Goal: Task Accomplishment & Management: Manage account settings

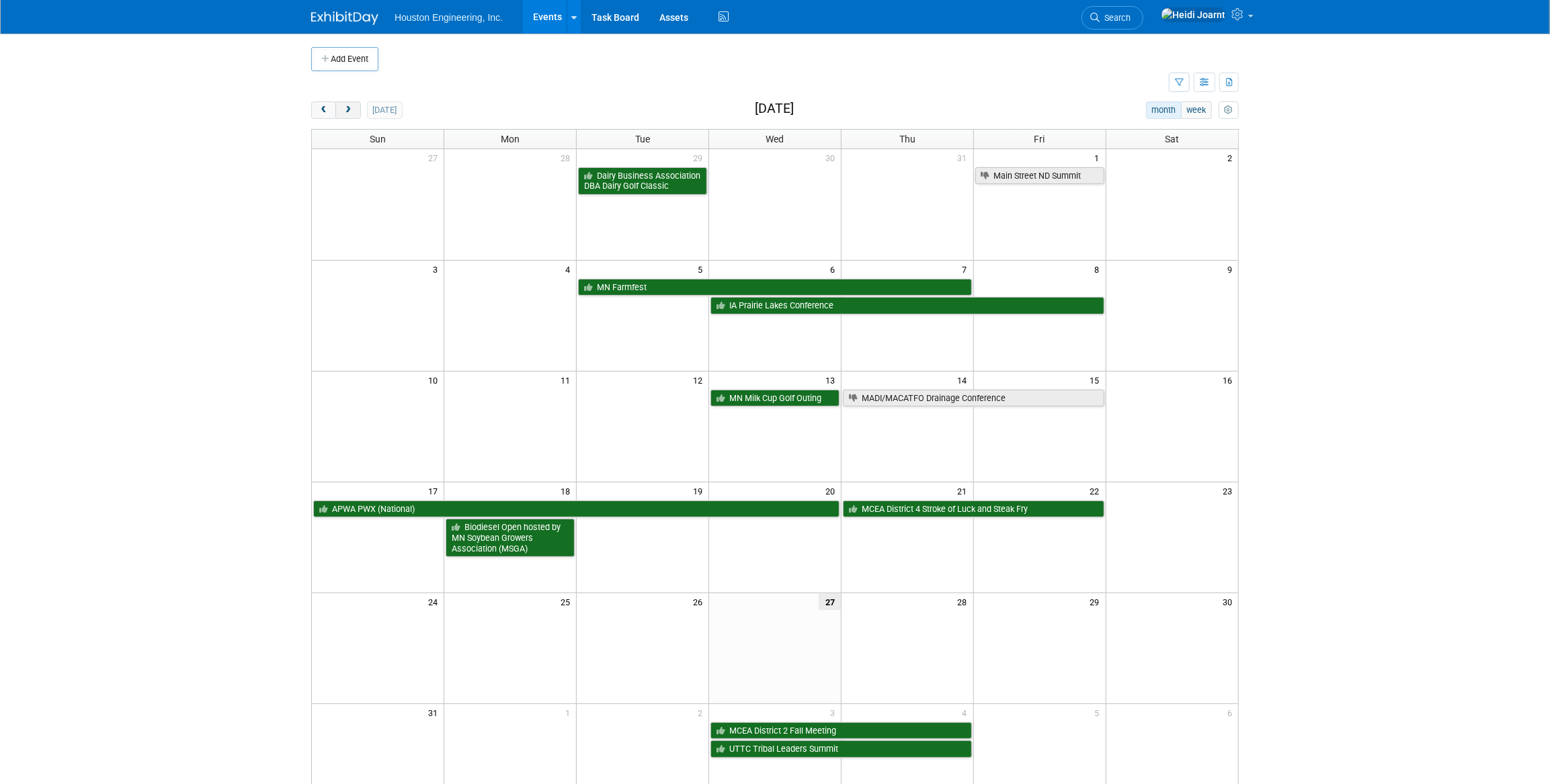
click at [344, 113] on span "next" at bounding box center [348, 111] width 10 height 9
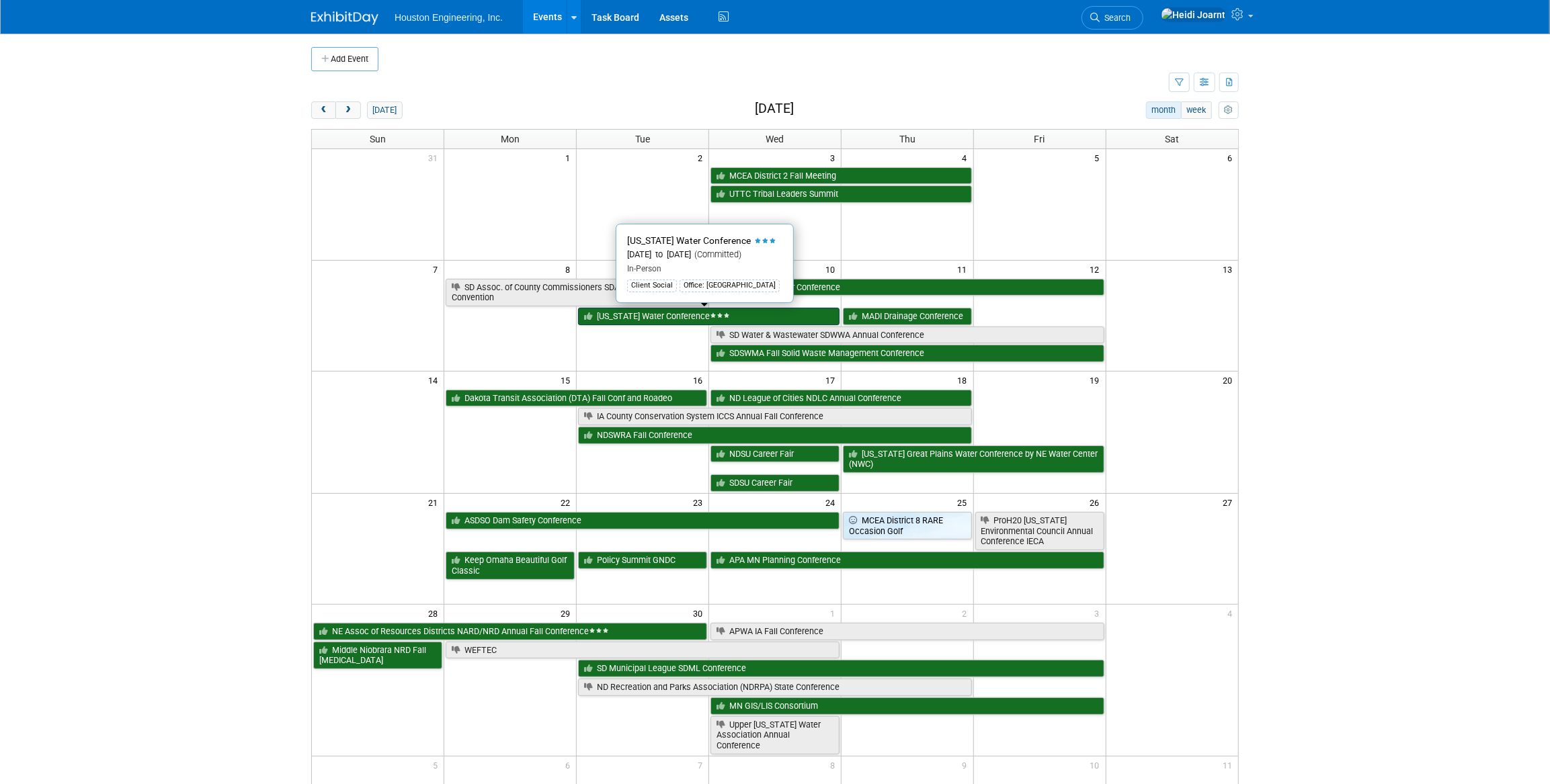
click at [636, 316] on link "[US_STATE] Water Conference" at bounding box center [709, 316] width 261 height 17
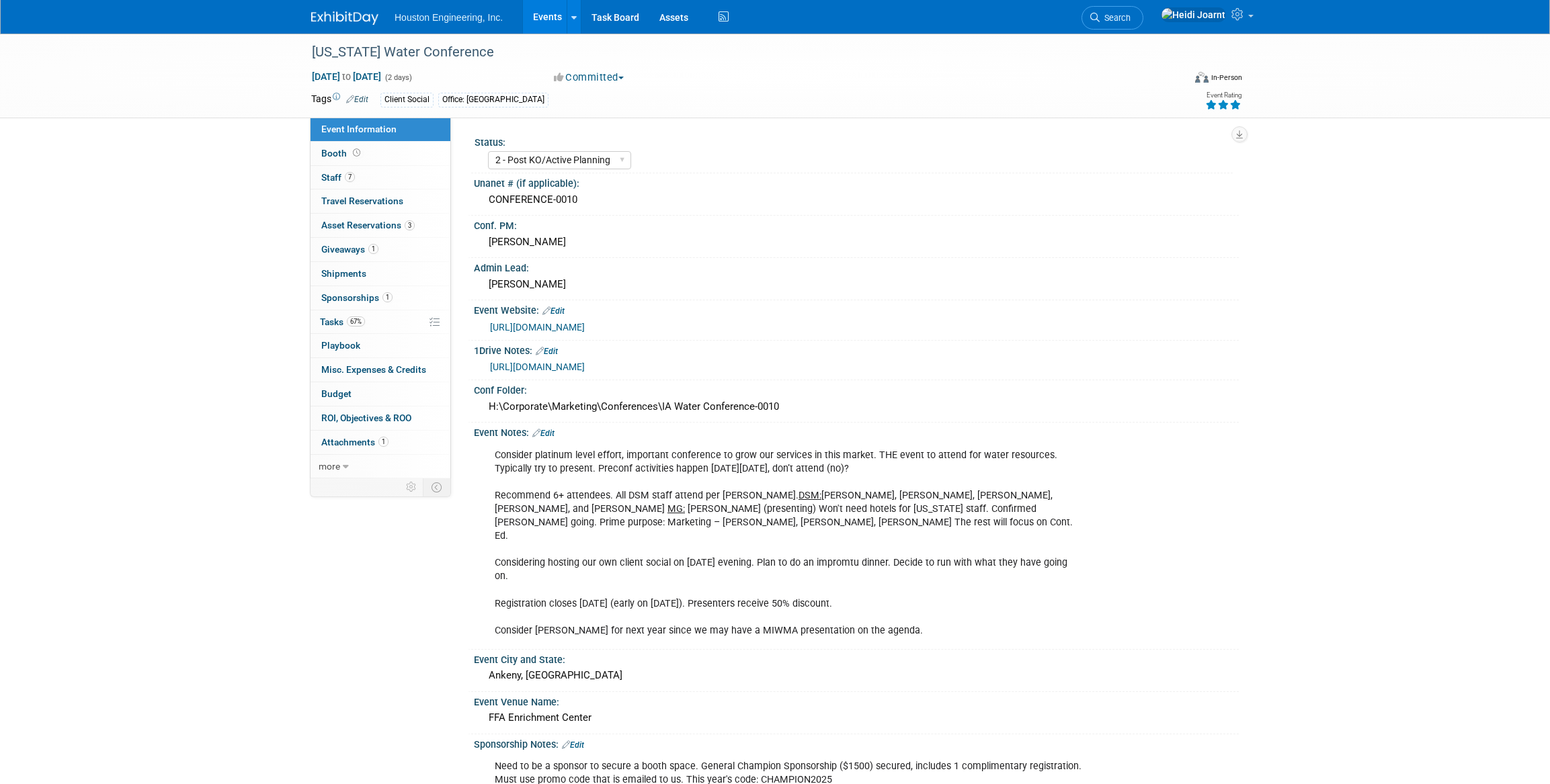
select select "2 - Post KO/Active Planning"
select select "Yes"
select select "Water Resources"
click at [356, 158] on span "Booth" at bounding box center [342, 153] width 42 height 11
select select "Yes"
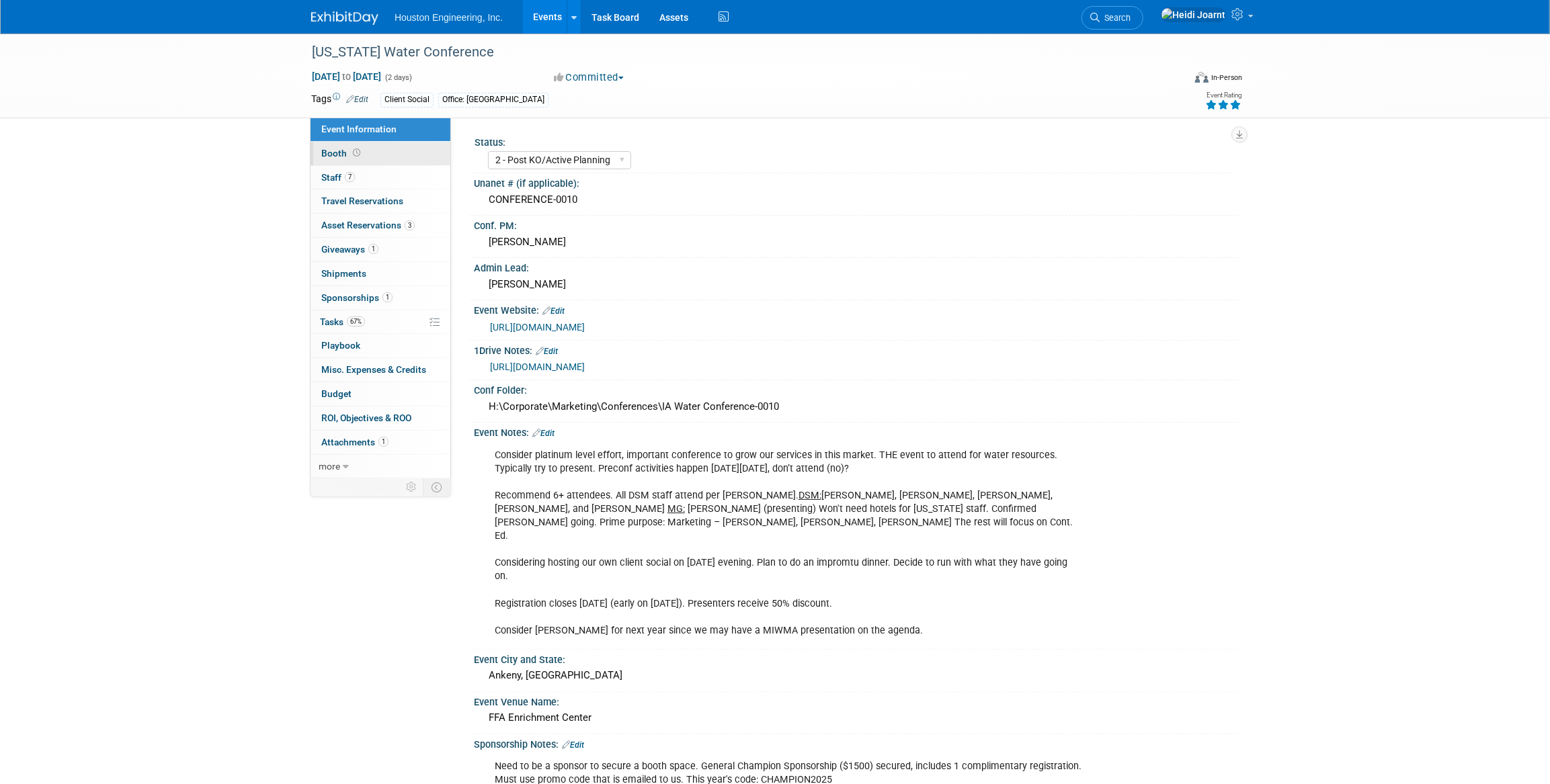
select select "Des Moines"
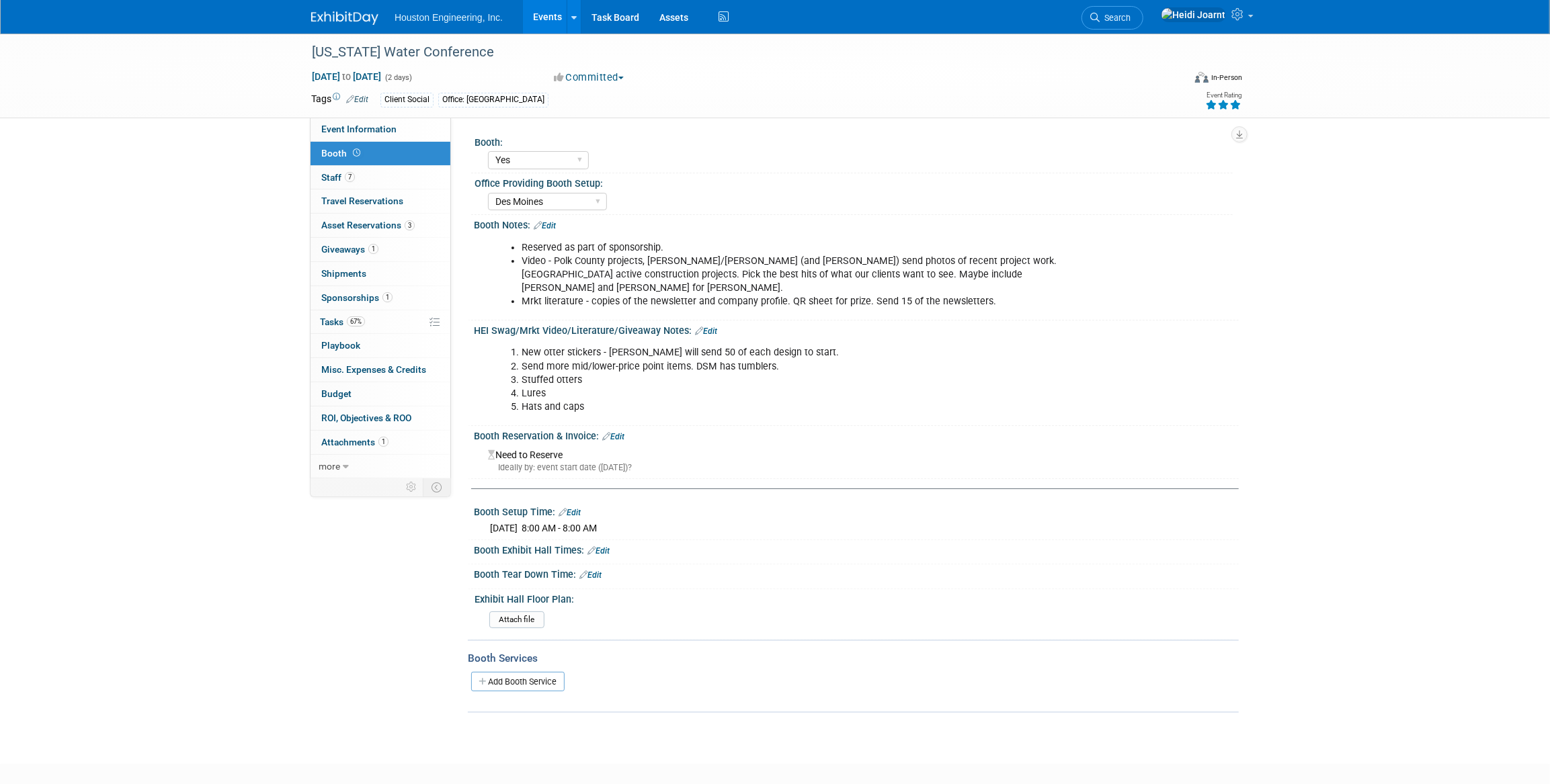
click at [545, 221] on link "Edit" at bounding box center [544, 226] width 22 height 9
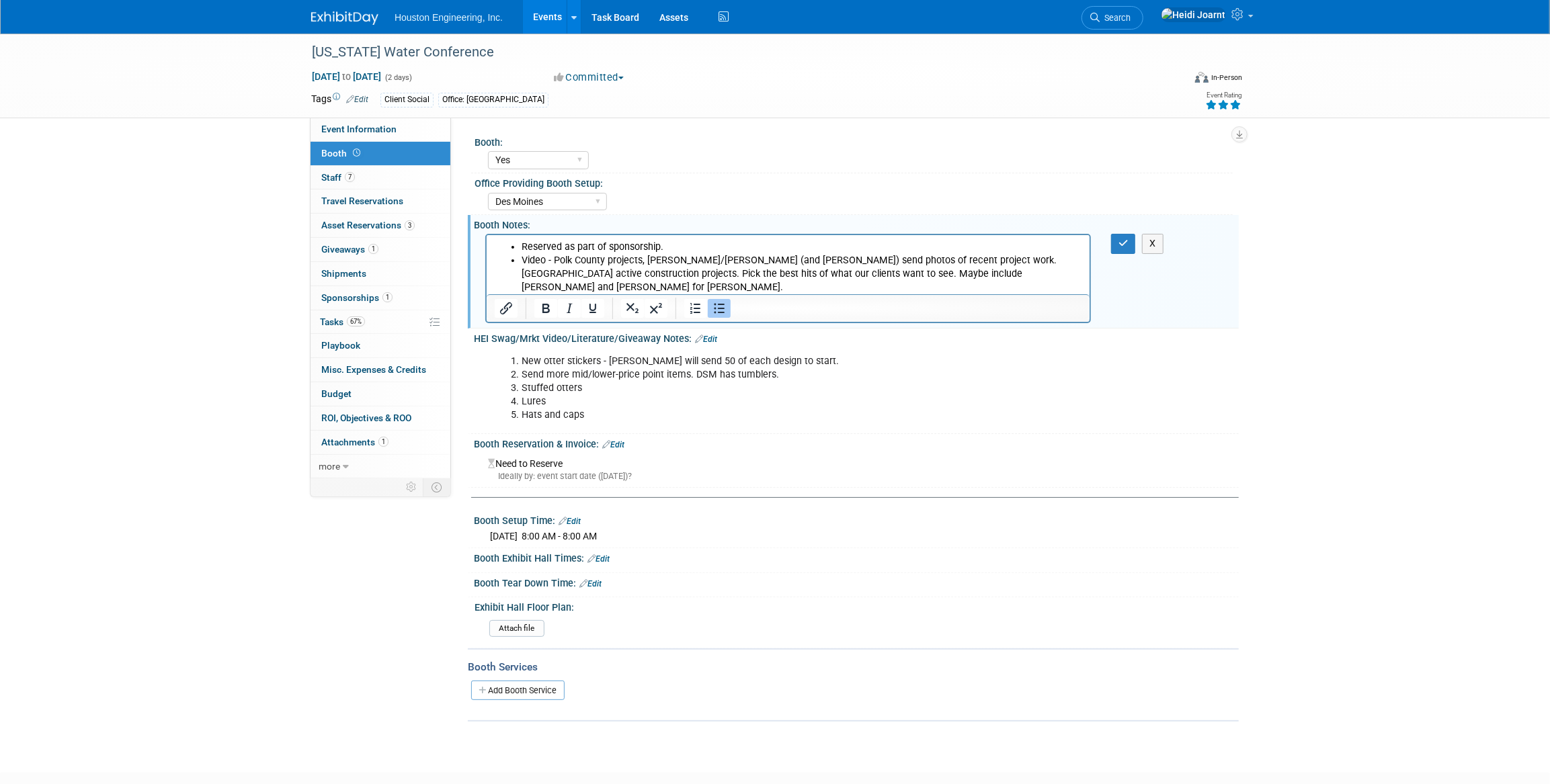
click at [678, 362] on li "New otter stickers - [PERSON_NAME] will send 50 of each design to start." at bounding box center [802, 362] width 562 height 14
click at [791, 362] on li "New otter stickers - [PERSON_NAME] will send 50 of each design to start." at bounding box center [802, 362] width 562 height 14
click at [1123, 243] on icon "button" at bounding box center [1123, 243] width 10 height 9
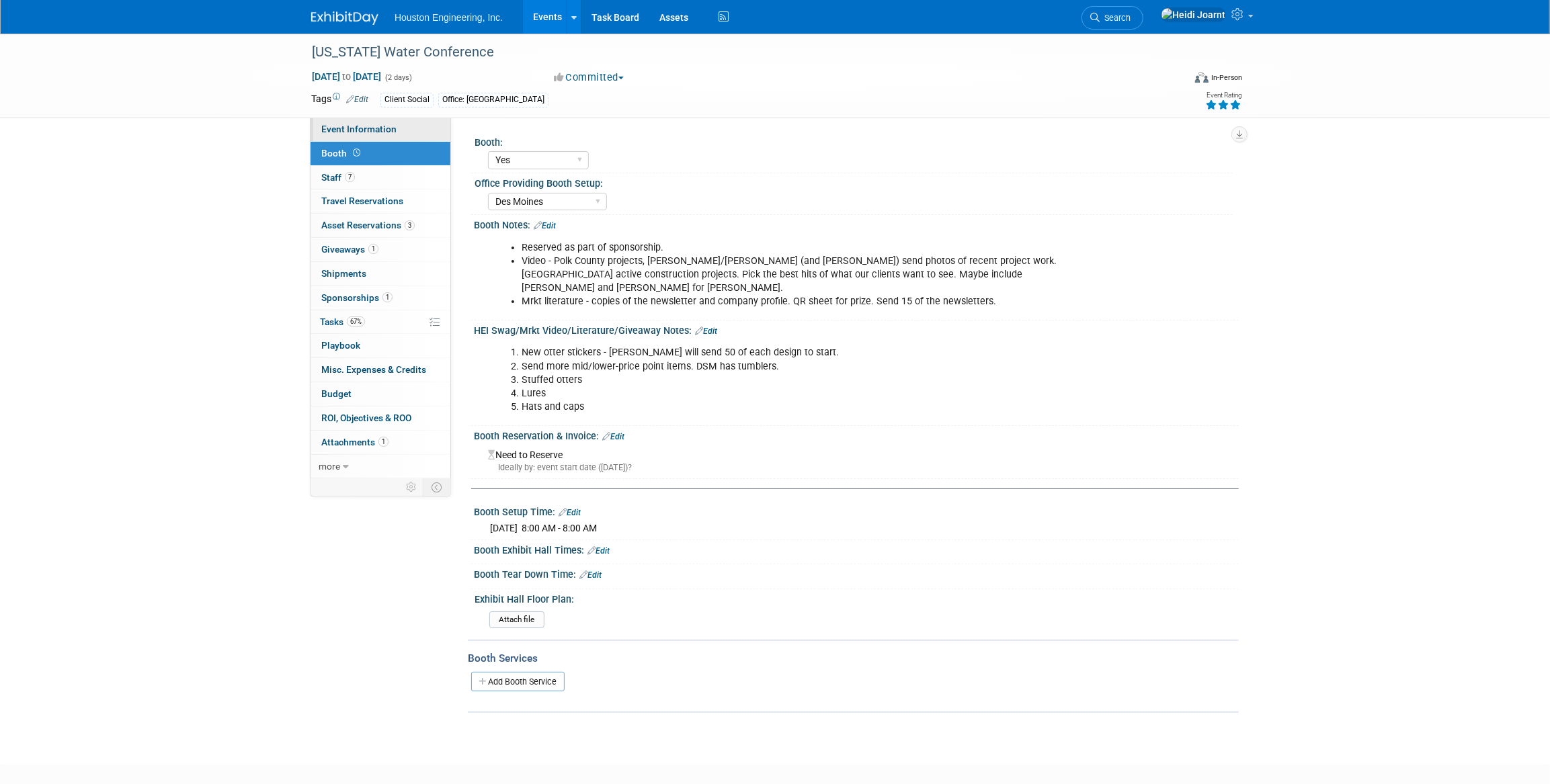
click at [362, 122] on link "Event Information" at bounding box center [380, 129] width 140 height 23
select select "2 - Post KO/Active Planning"
select select "Yes"
select select "Water Resources"
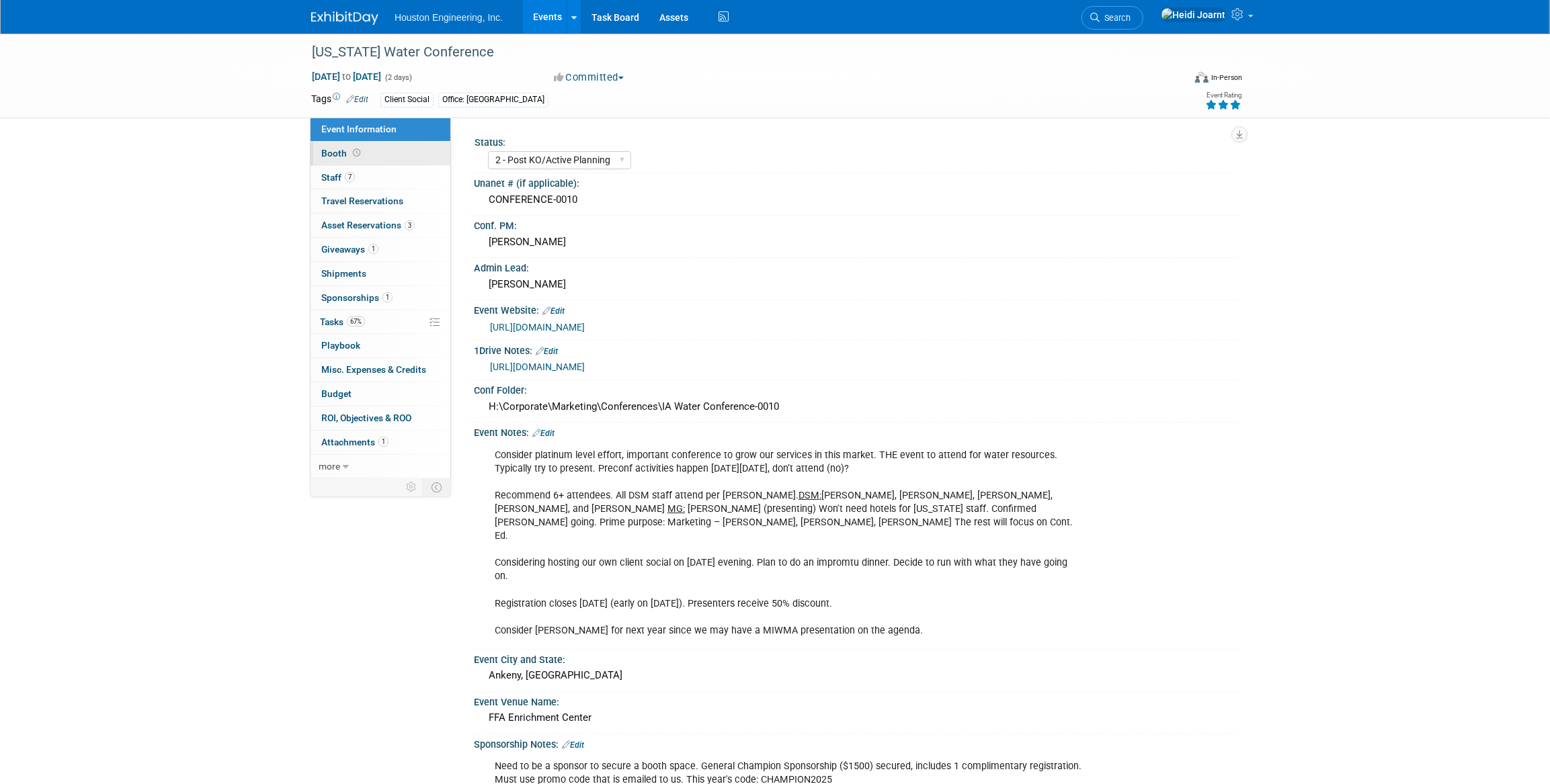
click at [388, 158] on link "Booth" at bounding box center [380, 153] width 140 height 23
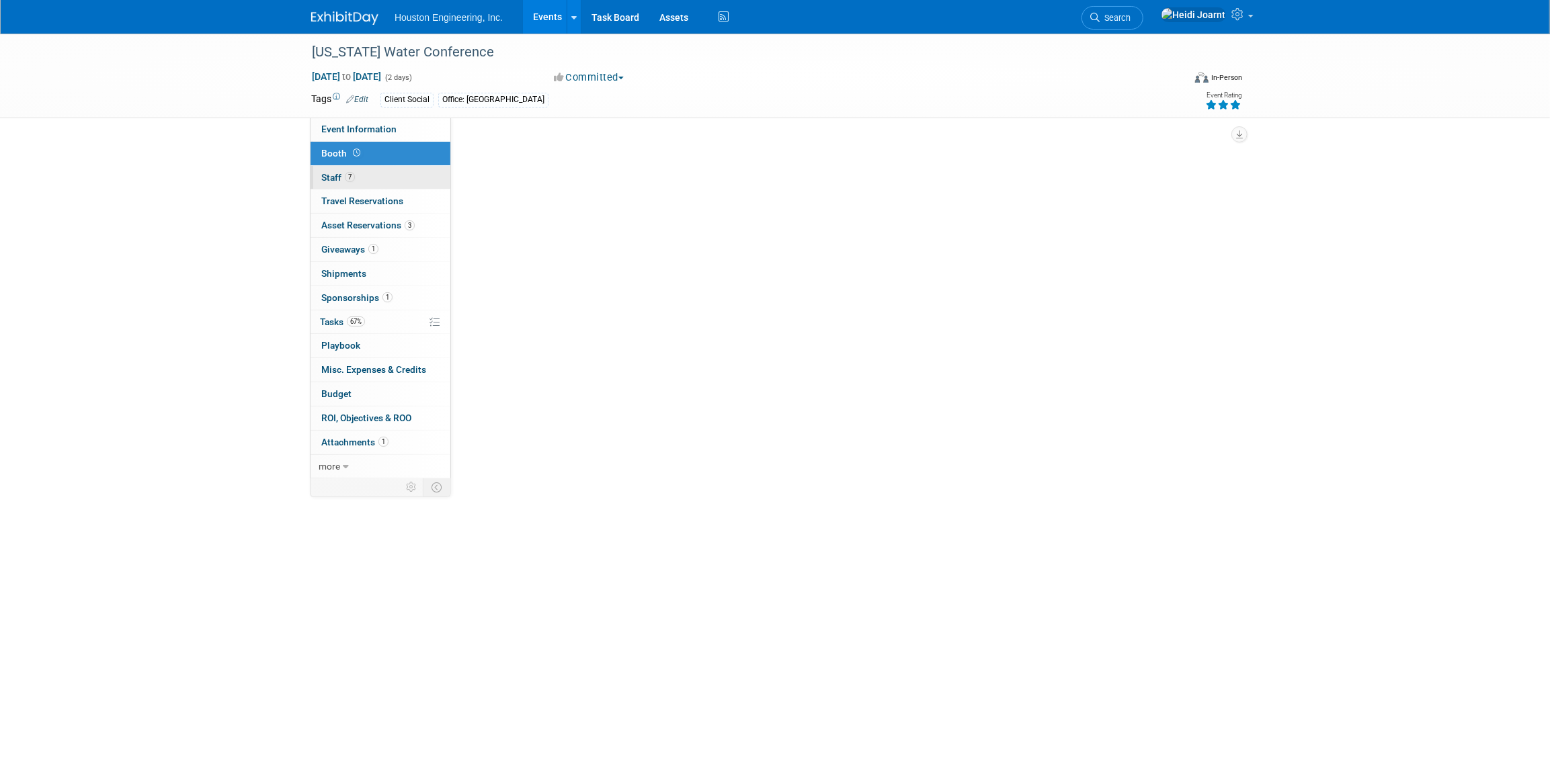
select select "Yes"
select select "Des Moines"
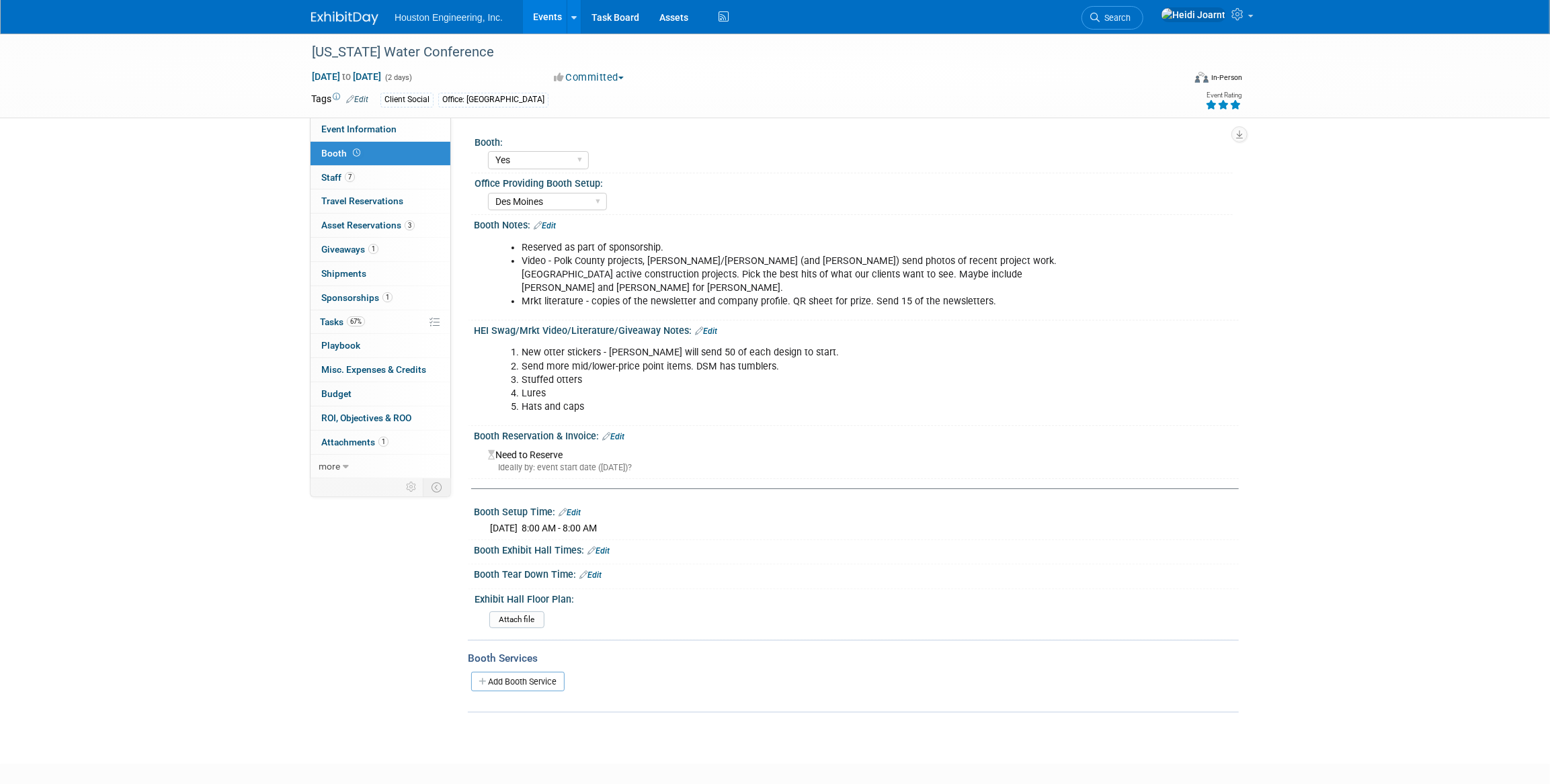
click at [553, 227] on link "Edit" at bounding box center [544, 226] width 22 height 9
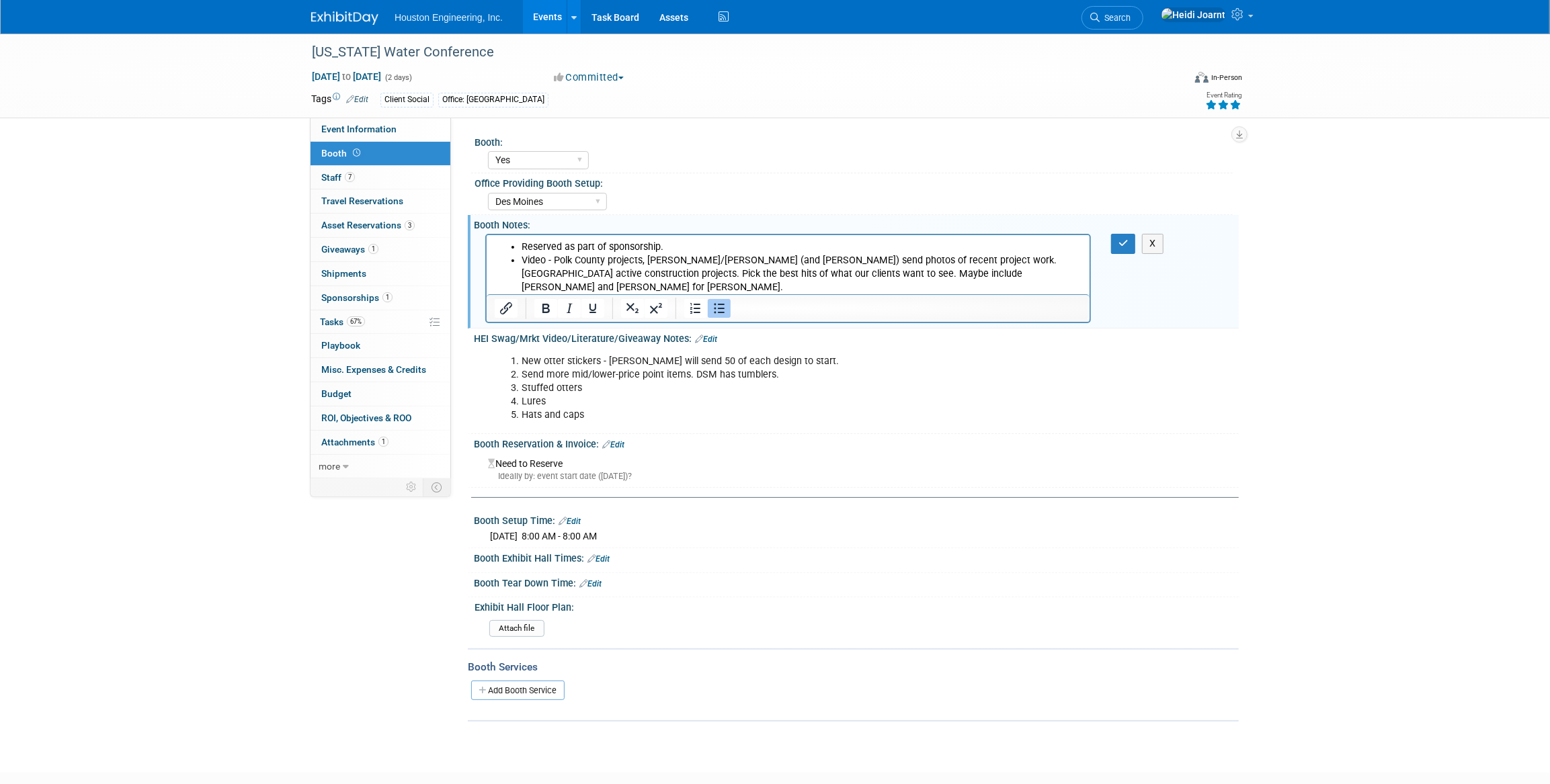
click at [806, 362] on li "New otter stickers - [PERSON_NAME] will send 50 of each design to start." at bounding box center [802, 362] width 562 height 14
click at [1120, 251] on button "button" at bounding box center [1123, 244] width 25 height 20
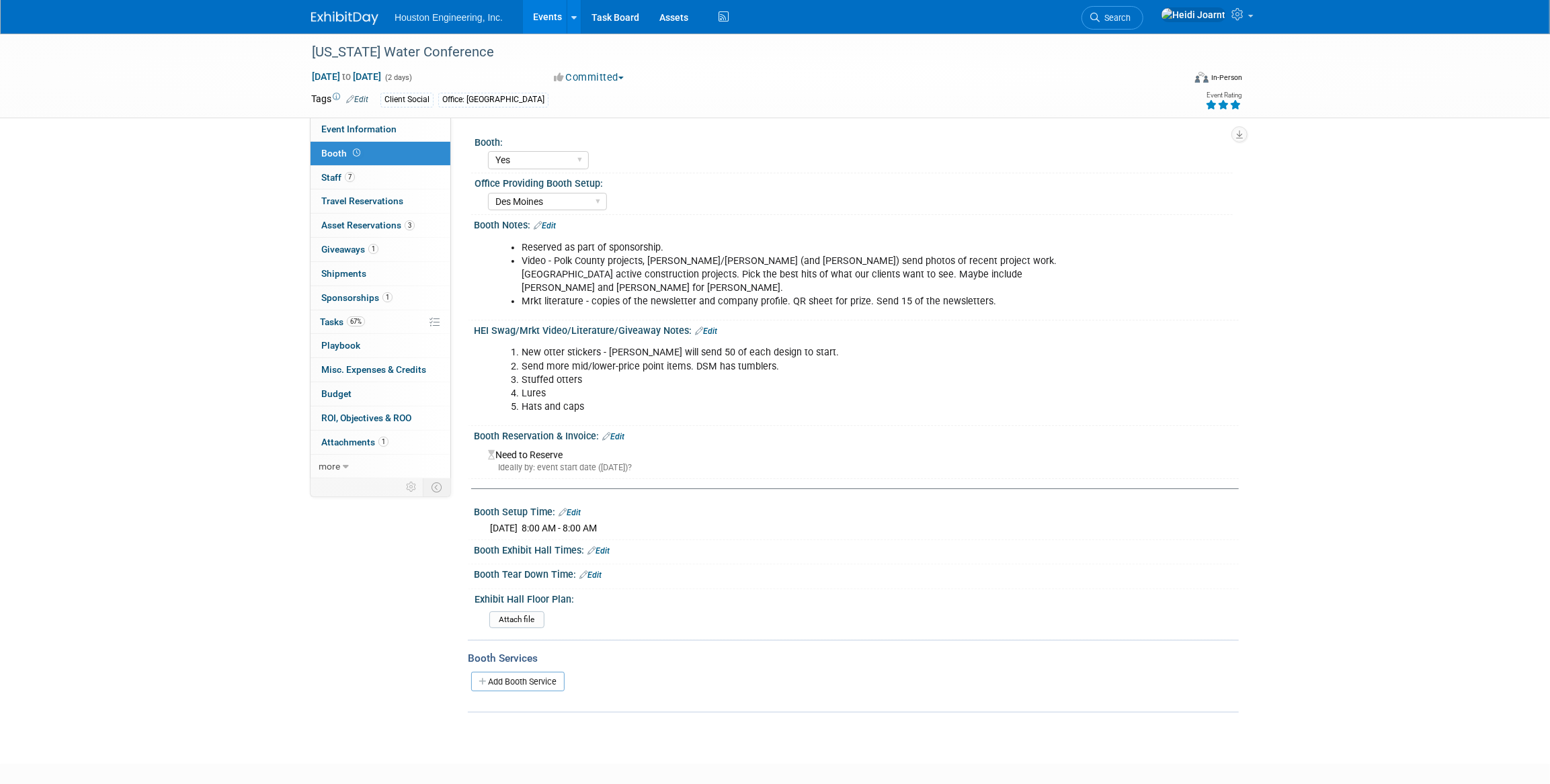
click at [712, 326] on link "Edit" at bounding box center [706, 331] width 22 height 9
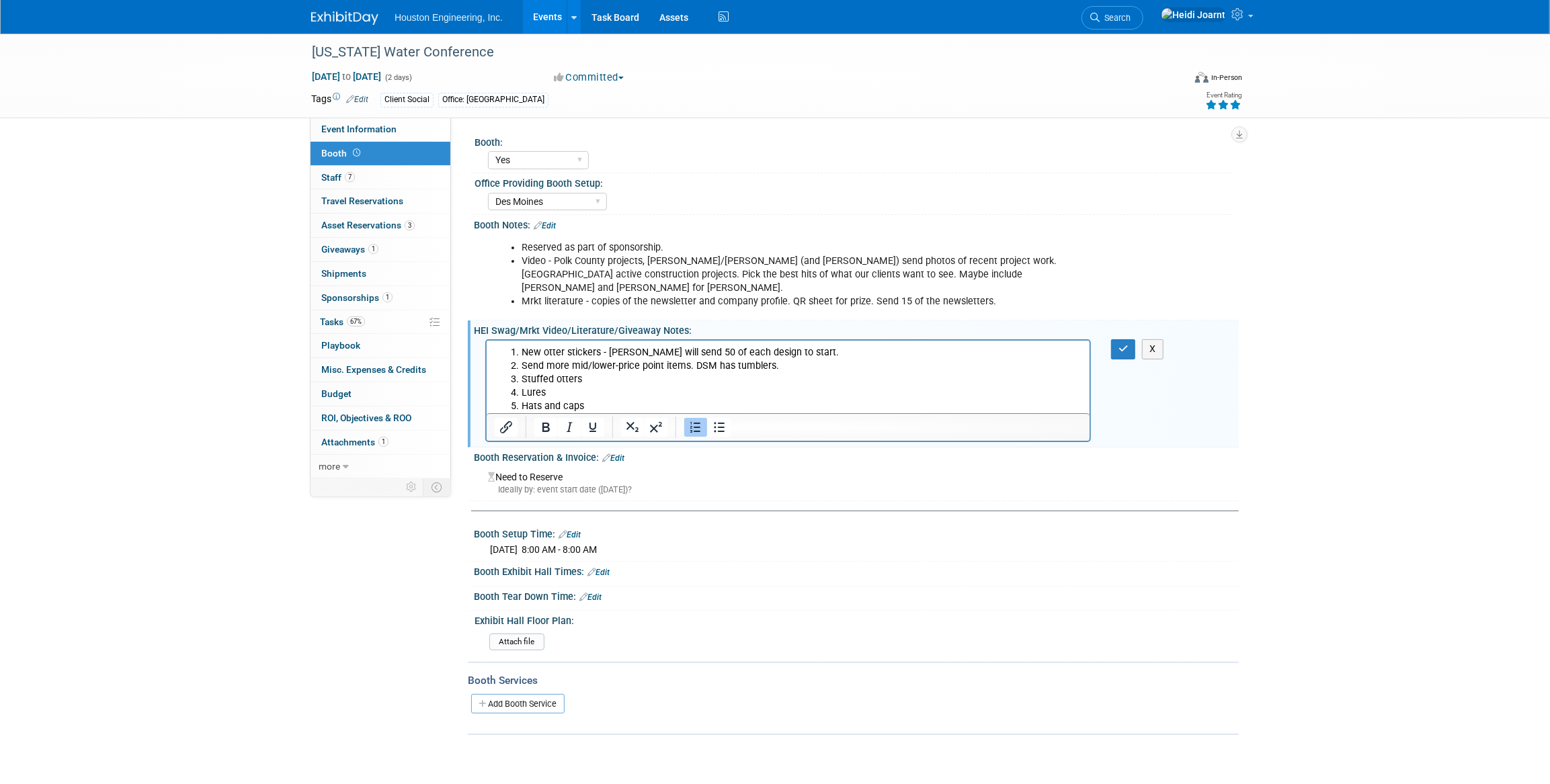
click at [785, 352] on li "New otter stickers - [PERSON_NAME] will send 50 of each design to start." at bounding box center [801, 353] width 561 height 14
click at [1125, 344] on icon "button" at bounding box center [1123, 348] width 10 height 9
